Goal: Task Accomplishment & Management: Use online tool/utility

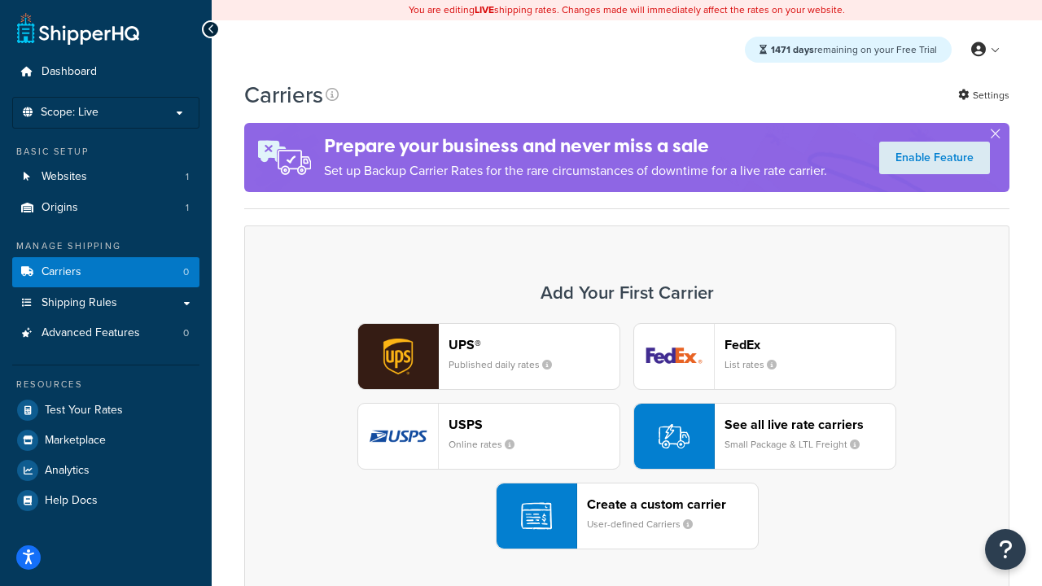
click at [627, 436] on div "UPS® Published daily rates FedEx List rates USPS Online rates See all live rate…" at bounding box center [626, 436] width 731 height 226
click at [810, 344] on header "FedEx" at bounding box center [810, 344] width 171 height 15
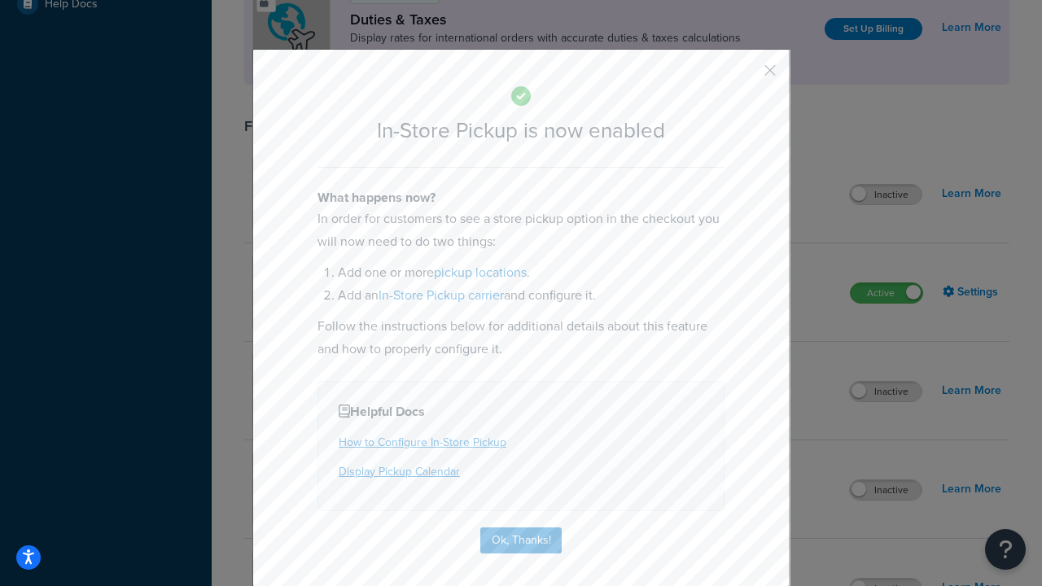
click at [746, 76] on button "button" at bounding box center [746, 76] width 4 height 4
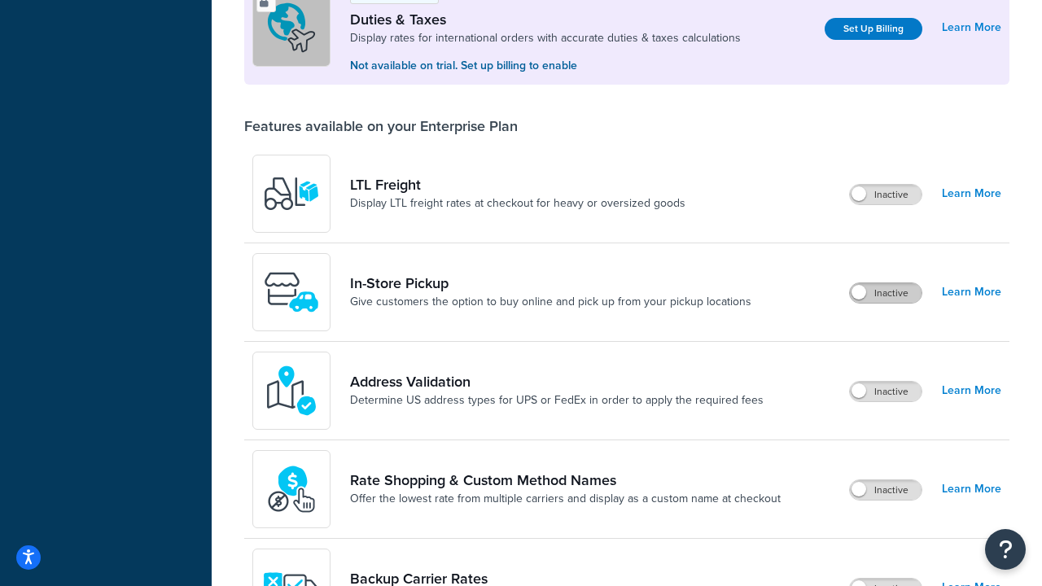
scroll to position [497, 0]
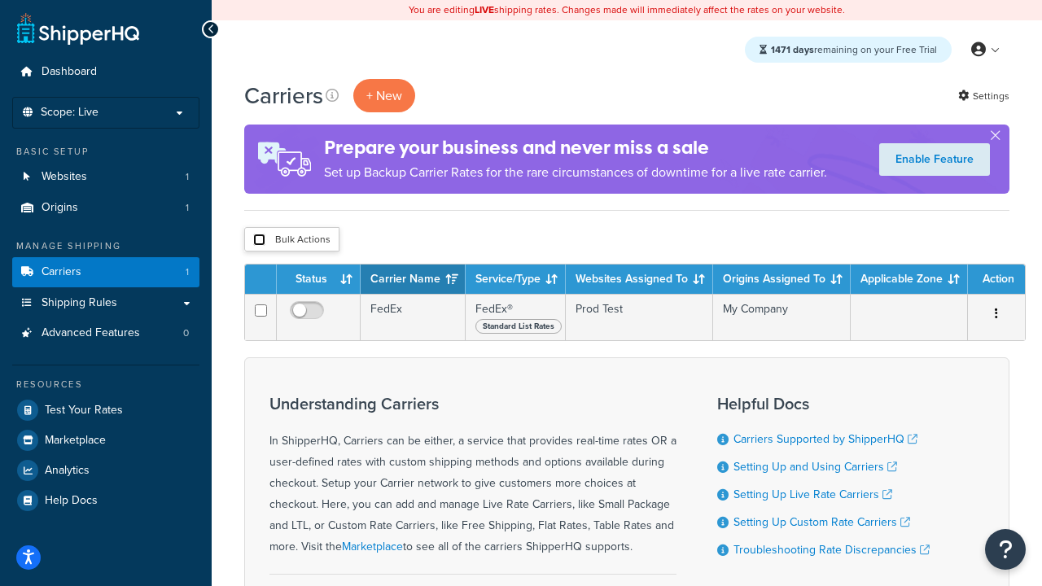
click at [259, 240] on input "checkbox" at bounding box center [259, 240] width 12 height 12
checkbox input "true"
click at [0, 0] on button "Delete" at bounding box center [0, 0] width 0 height 0
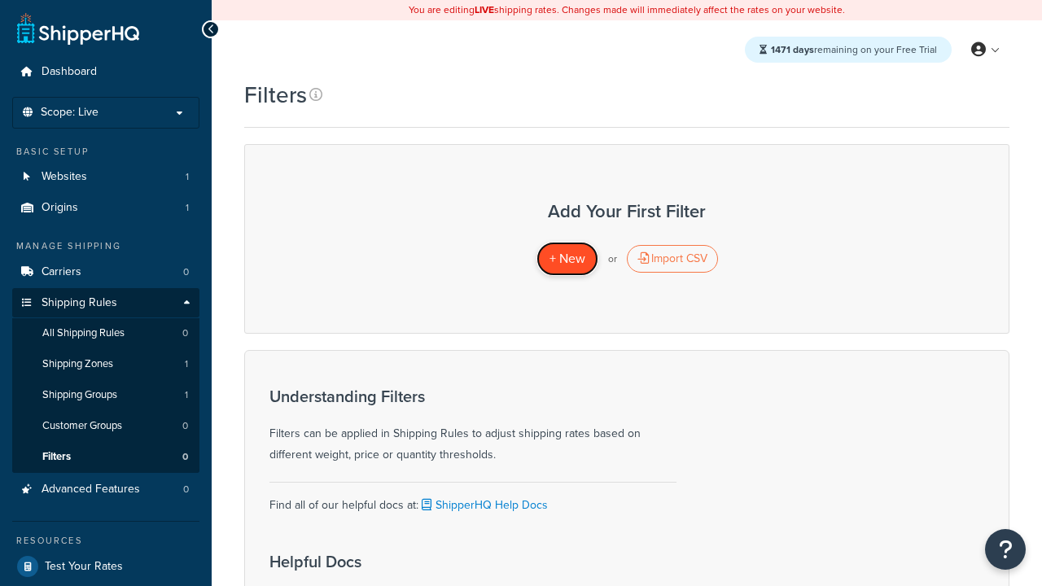
click at [567, 259] on span "+ New" at bounding box center [568, 258] width 36 height 19
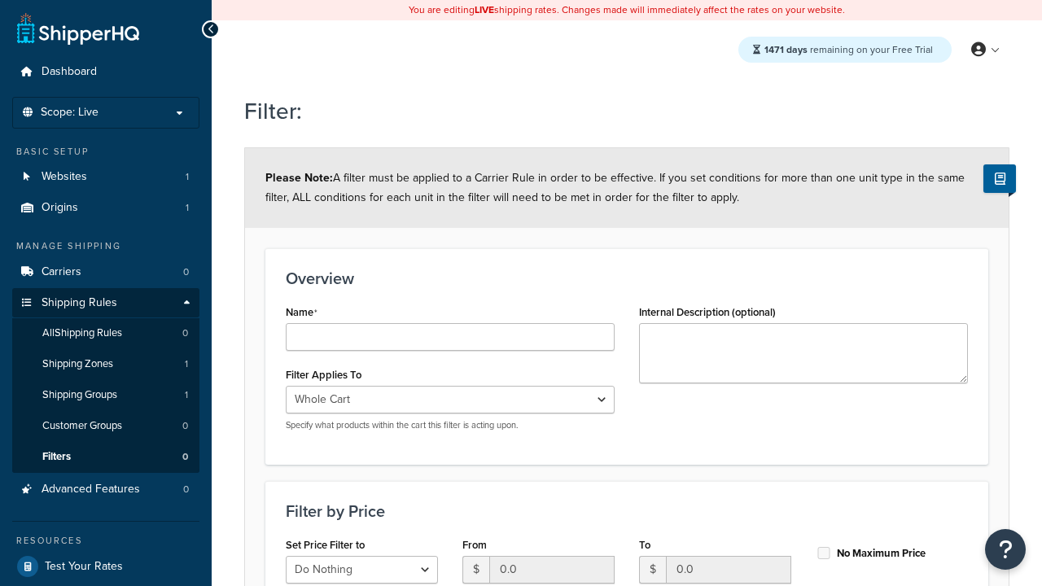
type input "price < 100"
select select "range"
type input "price < 100"
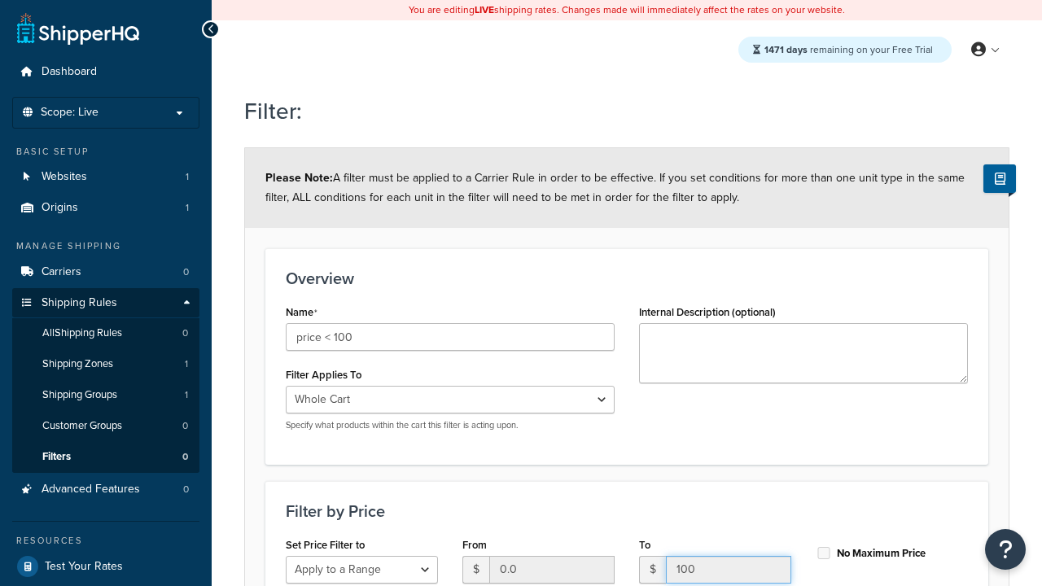
type input "100"
checkbox input "true"
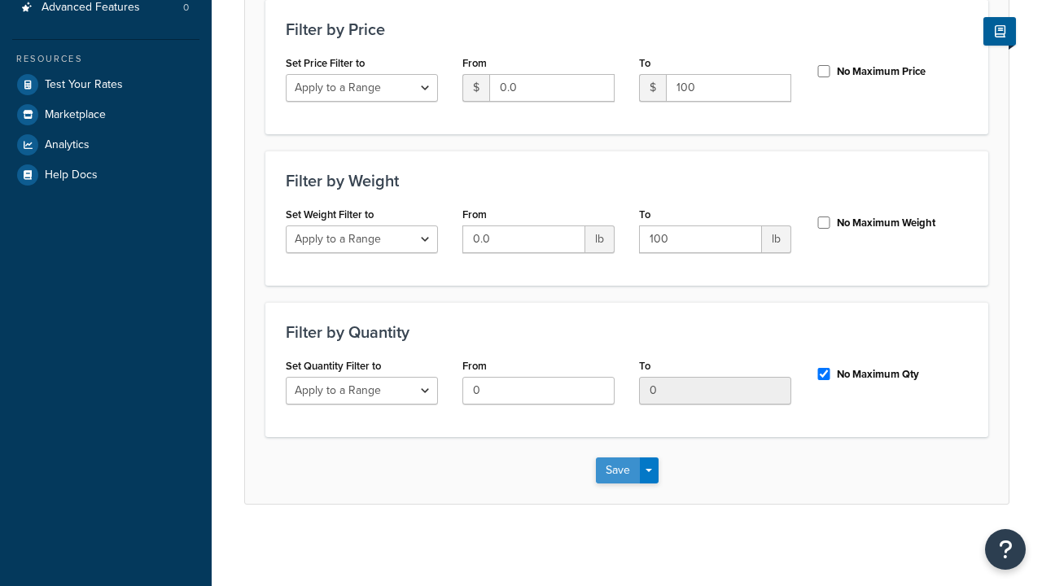
click at [617, 470] on button "Save" at bounding box center [618, 471] width 44 height 26
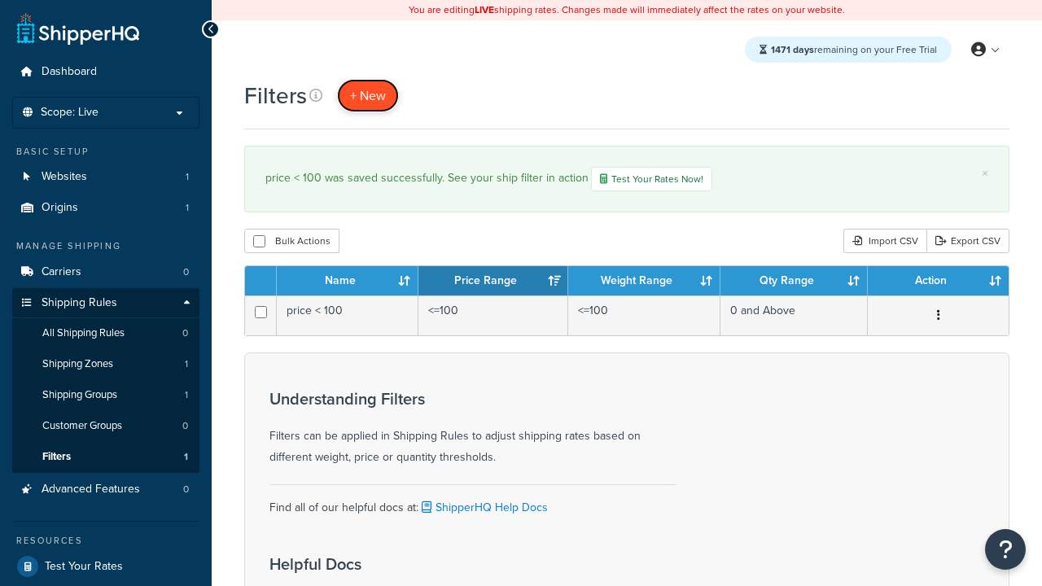
click at [368, 95] on span "+ New" at bounding box center [368, 95] width 36 height 19
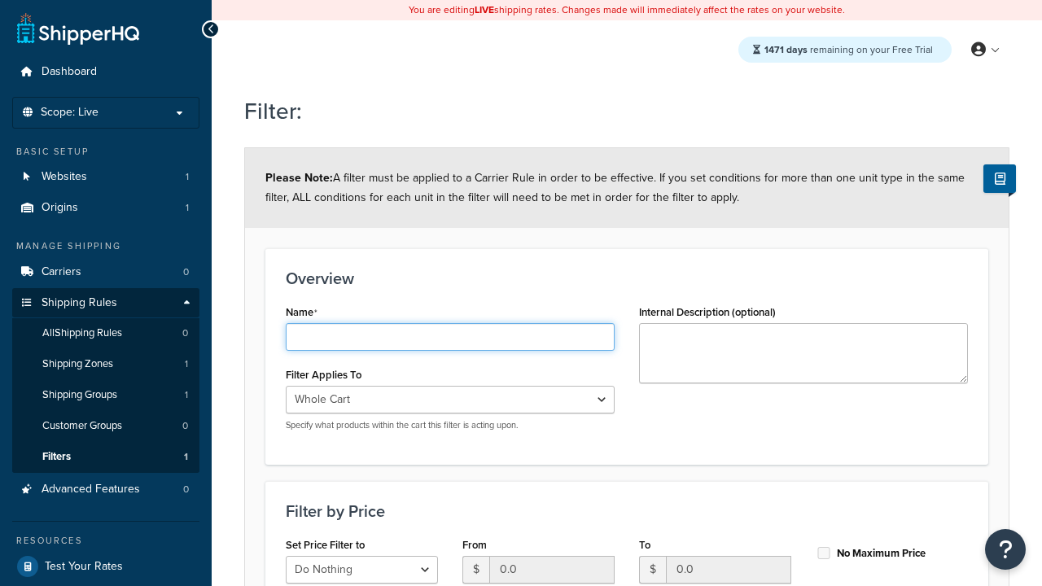
type input "weight < 10lbs"
select select "range"
type input "weight < 10lbs"
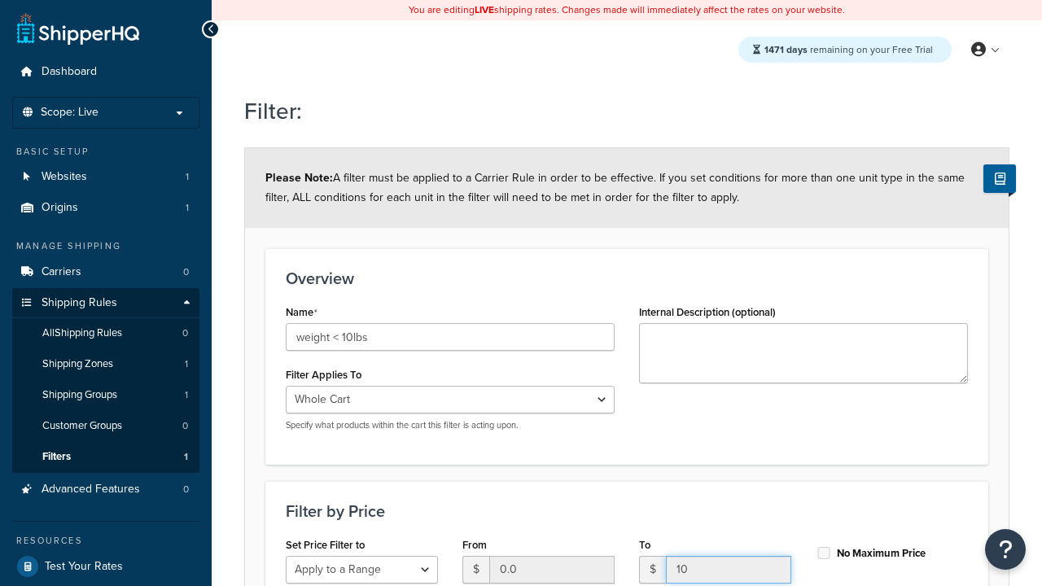
type input "10"
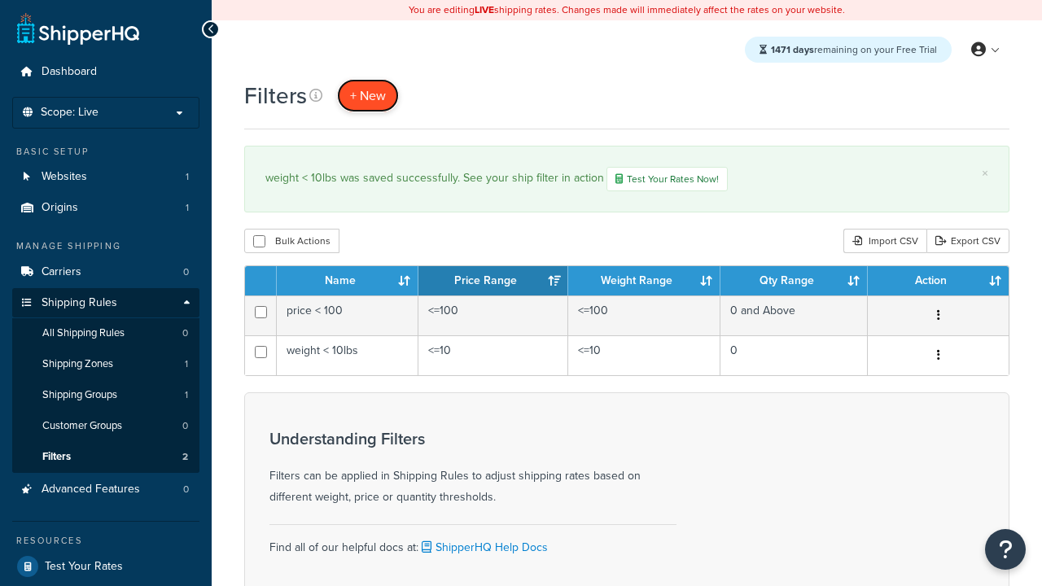
click at [368, 95] on span "+ New" at bounding box center [368, 95] width 36 height 19
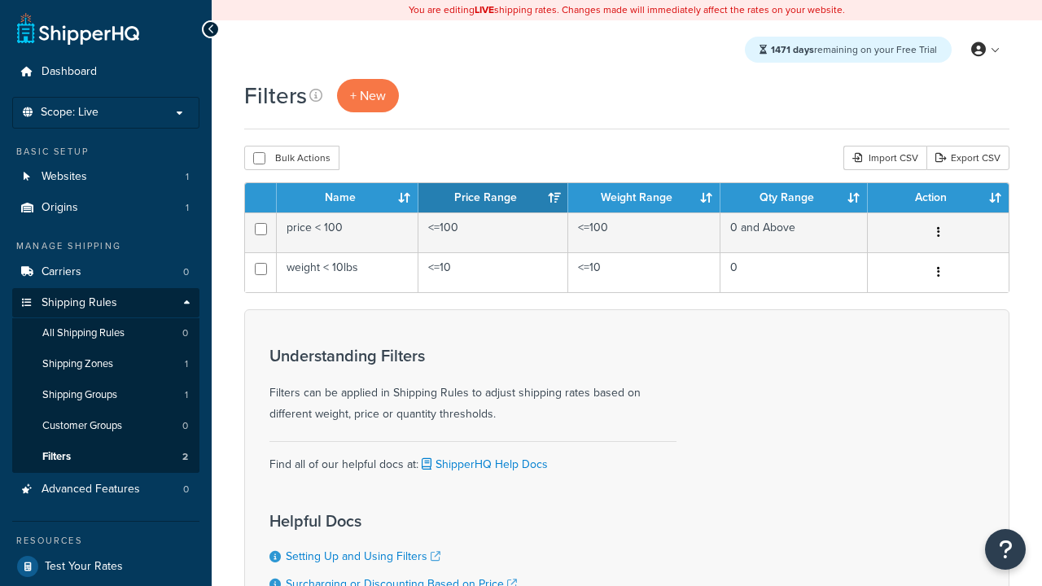
click at [348, 199] on th "Name" at bounding box center [348, 197] width 142 height 29
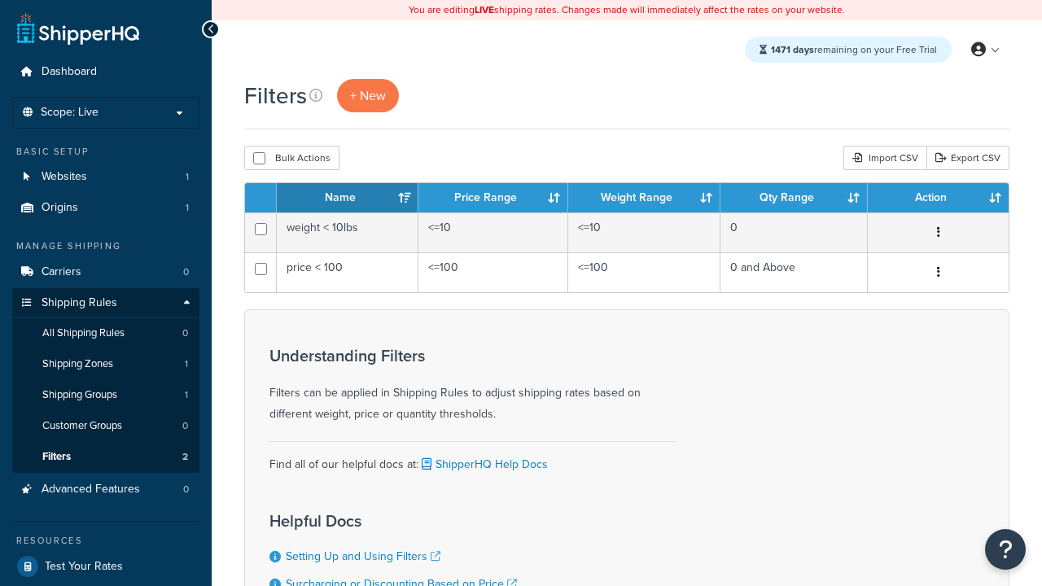
click at [493, 199] on th "Price Range" at bounding box center [494, 197] width 150 height 29
click at [644, 199] on th "Weight Range" at bounding box center [644, 197] width 152 height 29
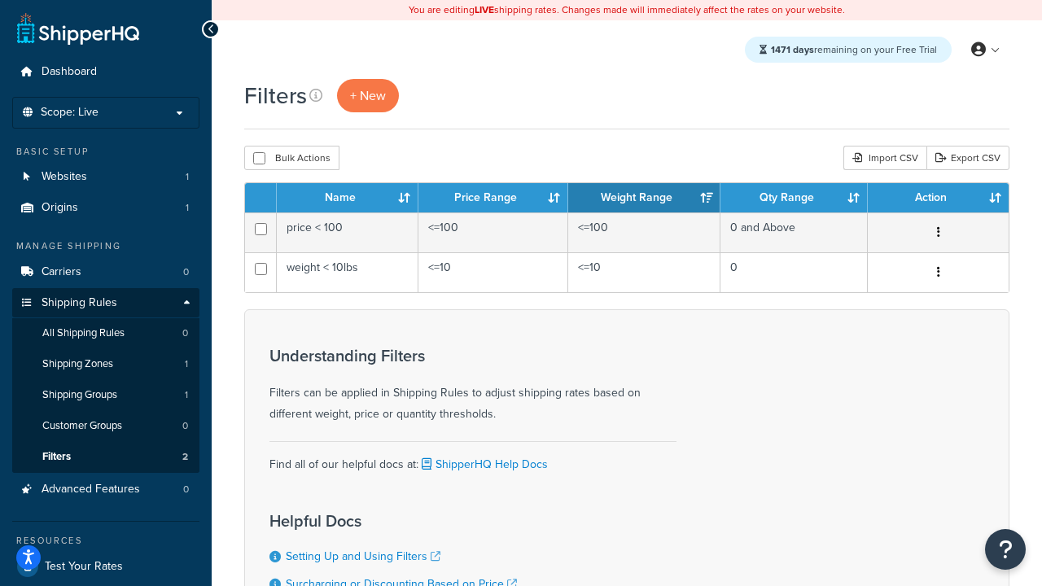
click at [794, 199] on th "Qty Range" at bounding box center [794, 197] width 147 height 29
click at [938, 199] on th "Action" at bounding box center [938, 197] width 141 height 29
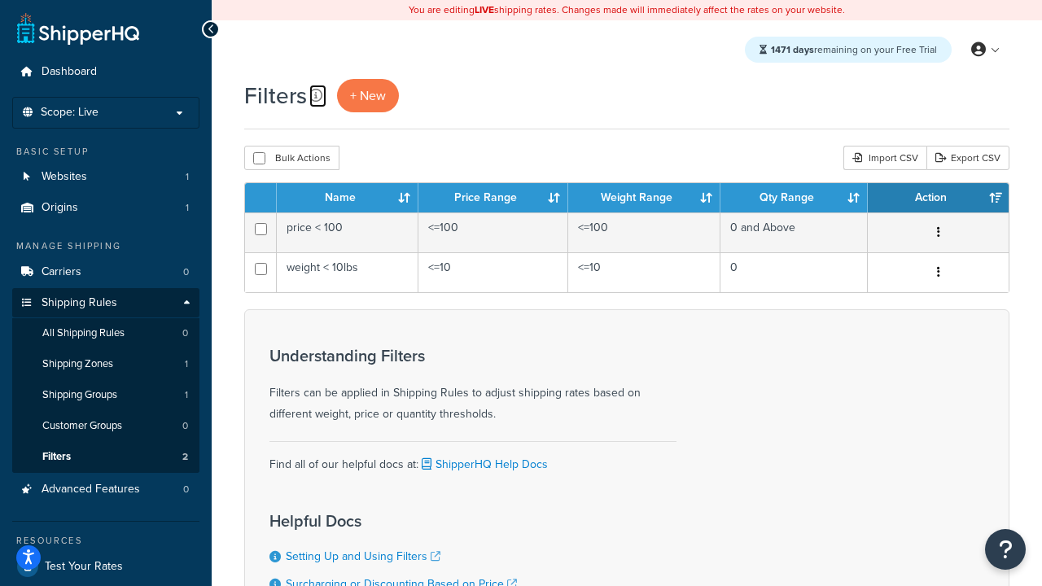
click at [316, 95] on icon at bounding box center [315, 95] width 13 height 13
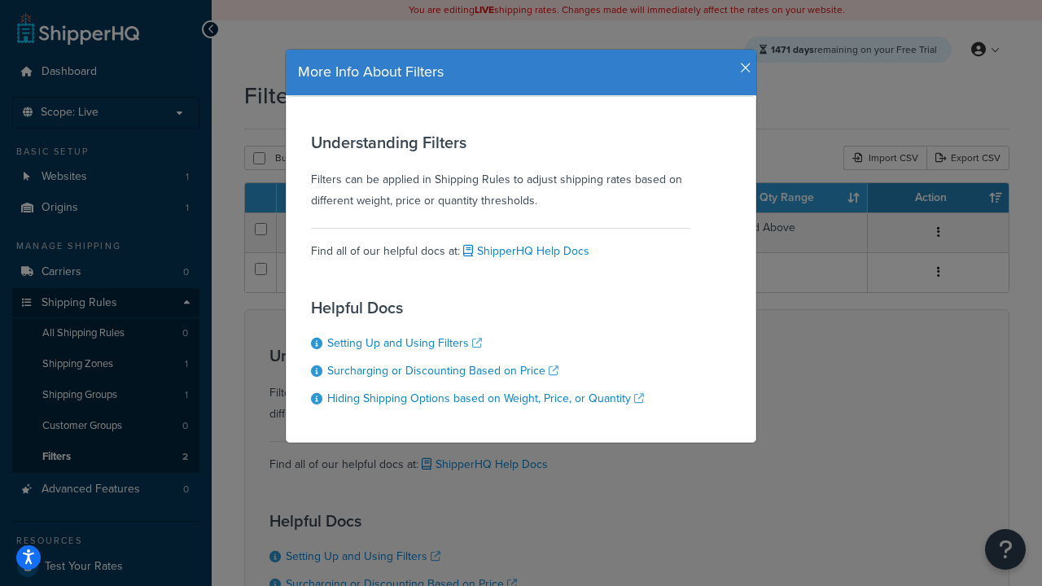
click at [742, 62] on icon "button" at bounding box center [745, 68] width 11 height 15
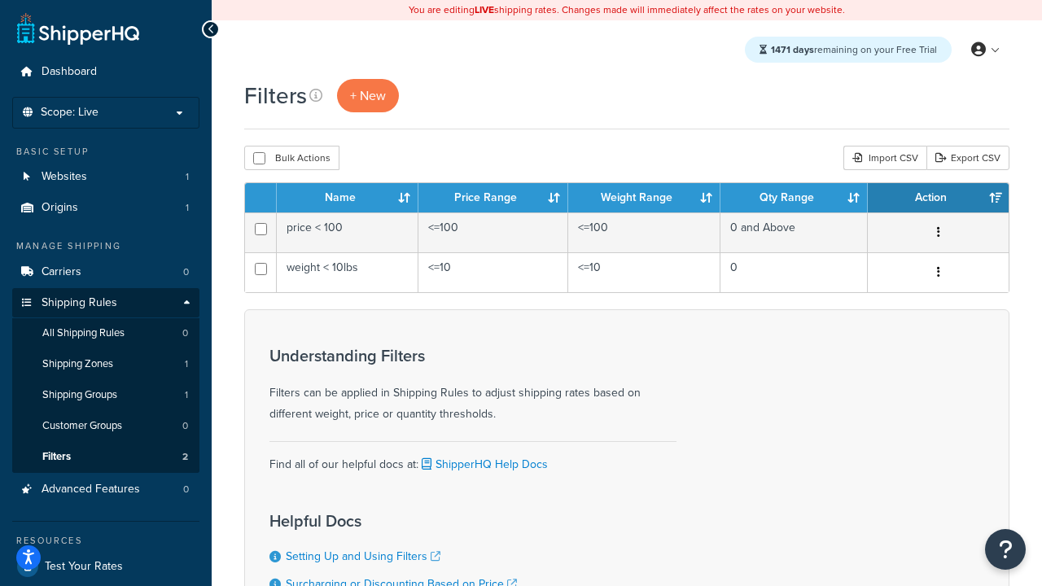
scroll to position [147, 0]
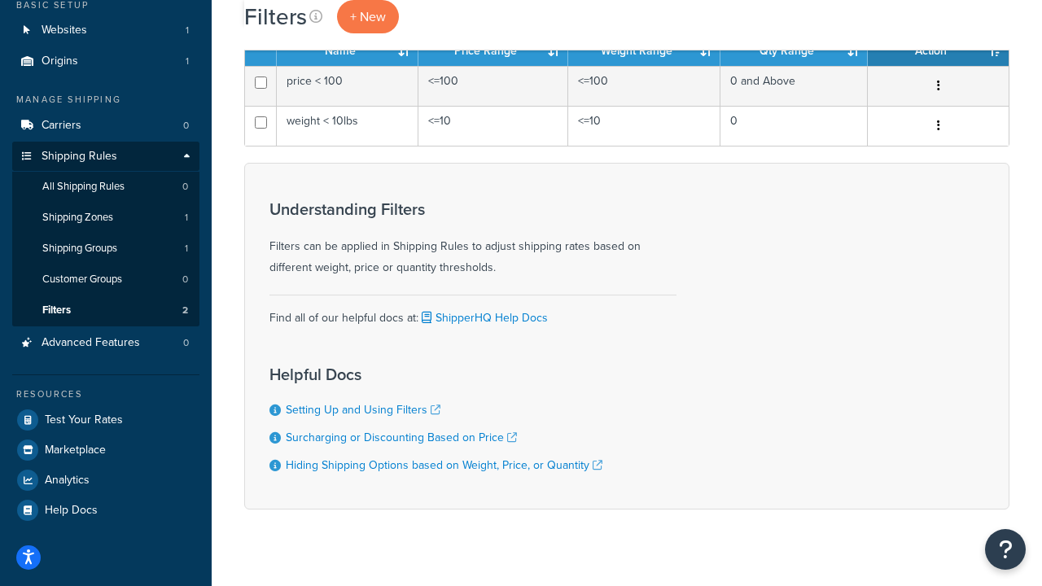
click at [292, 24] on button "Bulk Actions" at bounding box center [291, 11] width 95 height 24
checkbox input "true"
click at [0, 0] on button "Delete" at bounding box center [0, 0] width 0 height 0
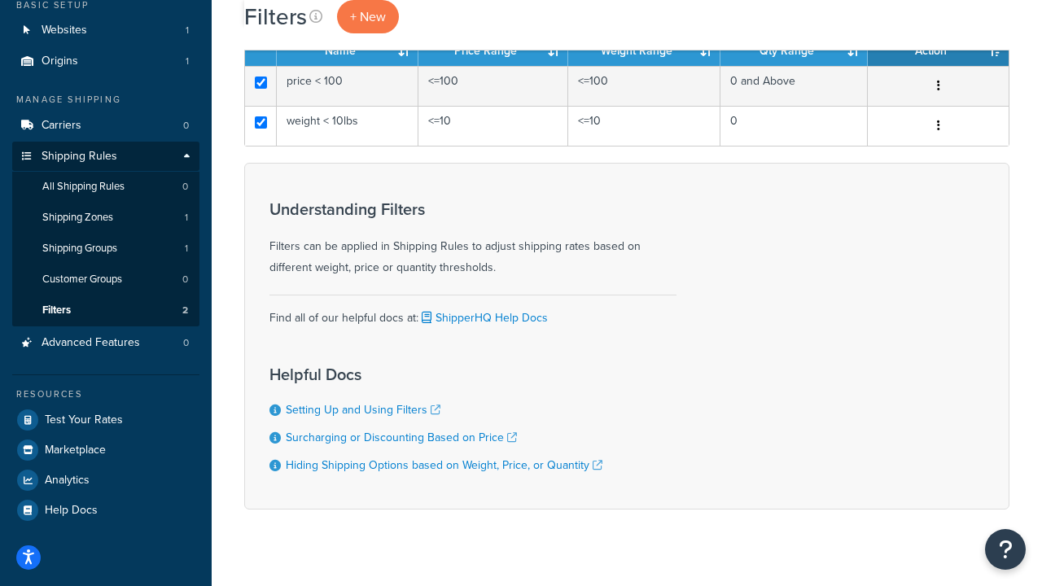
scroll to position [0, 0]
